Goal: Information Seeking & Learning: Check status

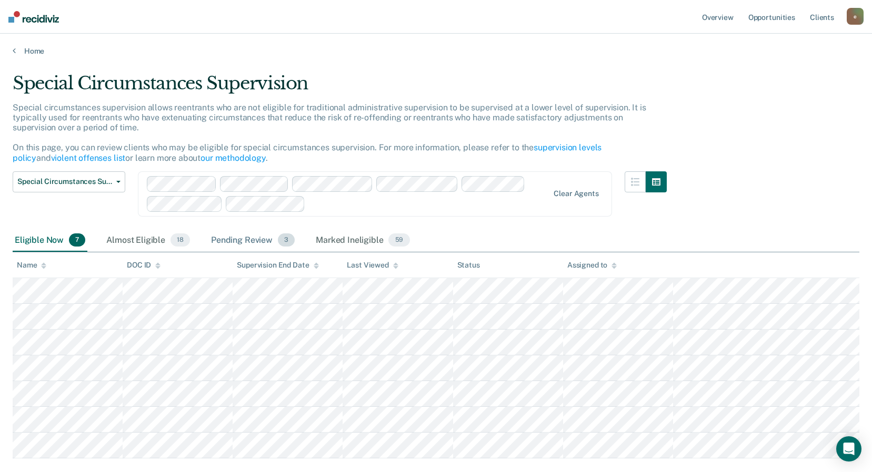
click at [269, 239] on div "Pending Review 3" at bounding box center [253, 240] width 88 height 23
